Goal: Task Accomplishment & Management: Use online tool/utility

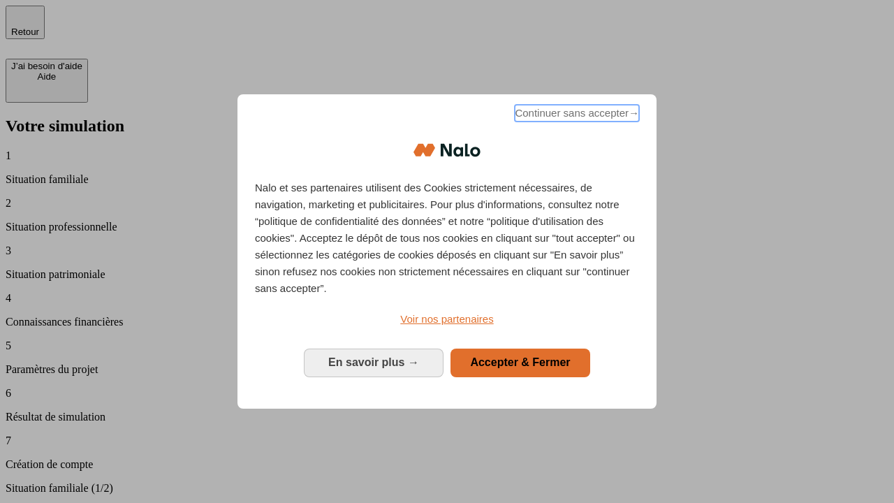
click at [575, 115] on span "Continuer sans accepter →" at bounding box center [577, 113] width 124 height 17
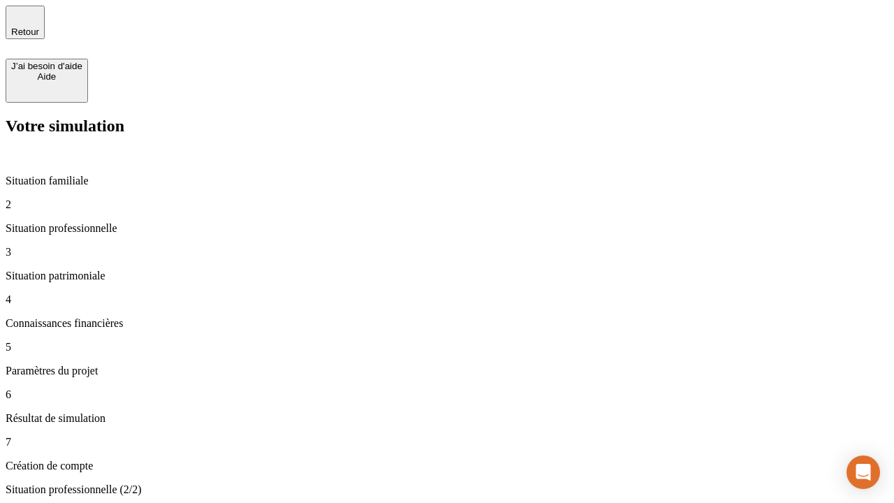
type input "30 000"
type input "1 000"
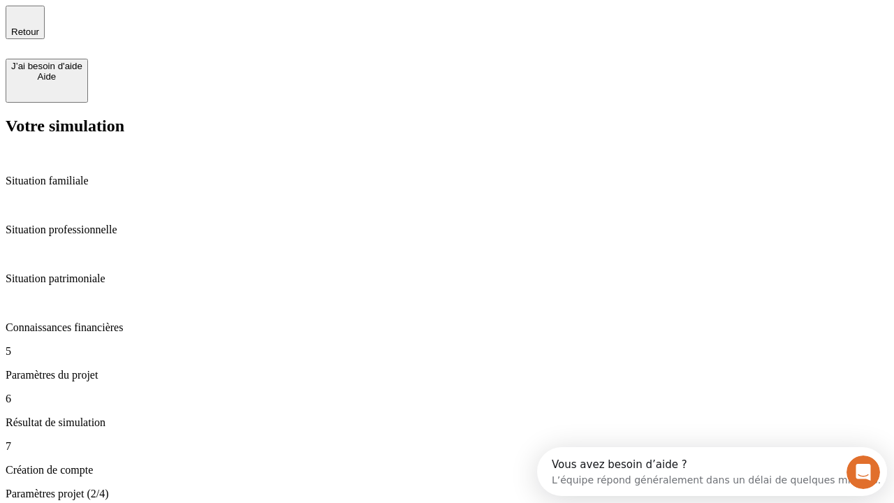
type input "40"
type input "64"
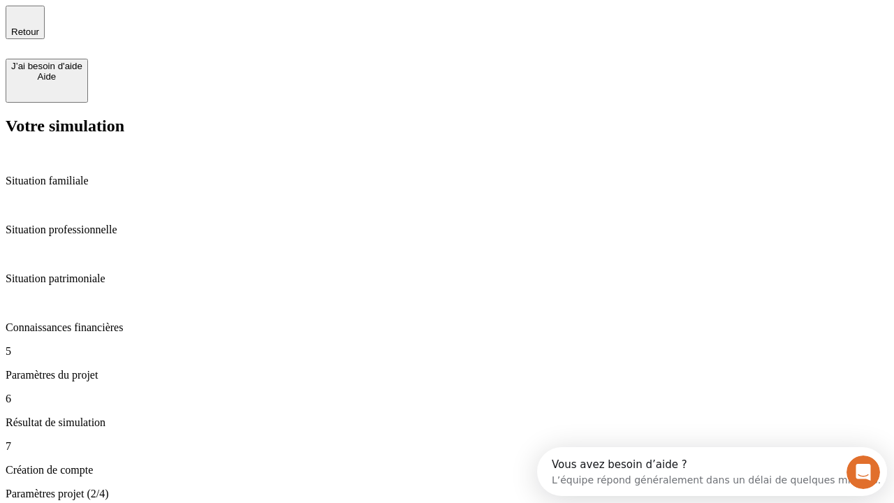
type input "200 000"
type input "640"
